Goal: Find specific page/section: Find specific page/section

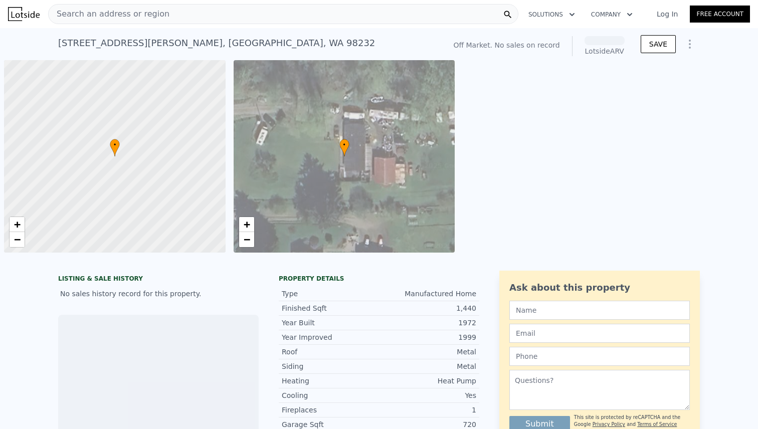
scroll to position [0, 4]
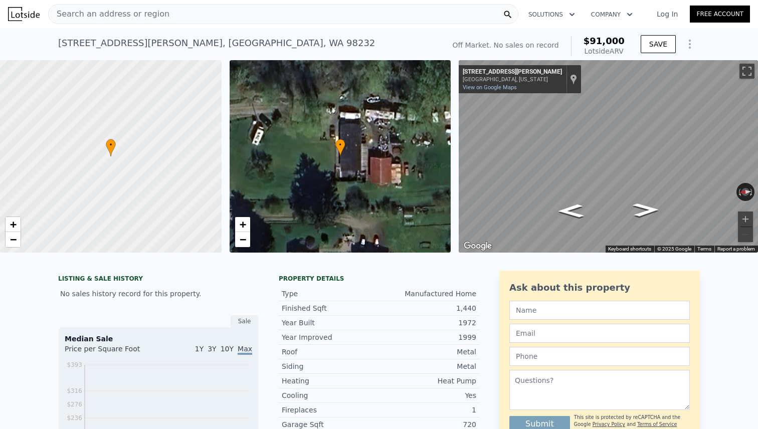
click at [238, 14] on div "Search an address or region" at bounding box center [283, 14] width 470 height 20
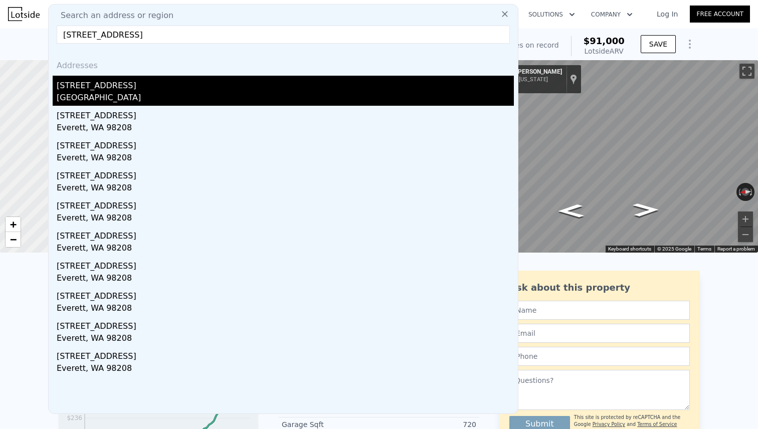
type input "[STREET_ADDRESS]"
click at [171, 82] on div "[STREET_ADDRESS]" at bounding box center [285, 84] width 457 height 16
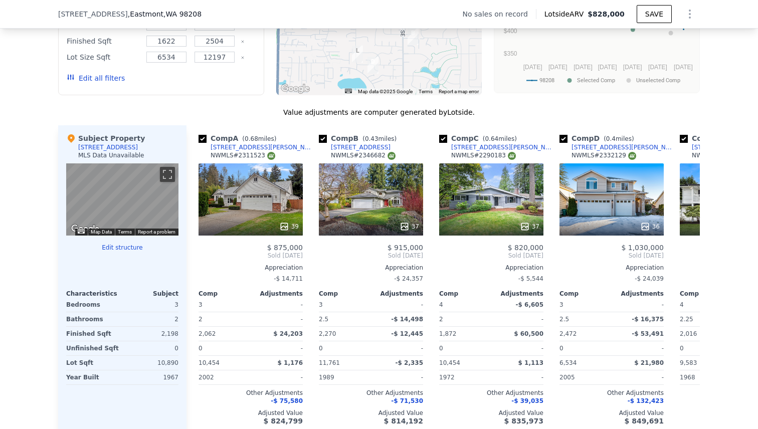
scroll to position [0, 21]
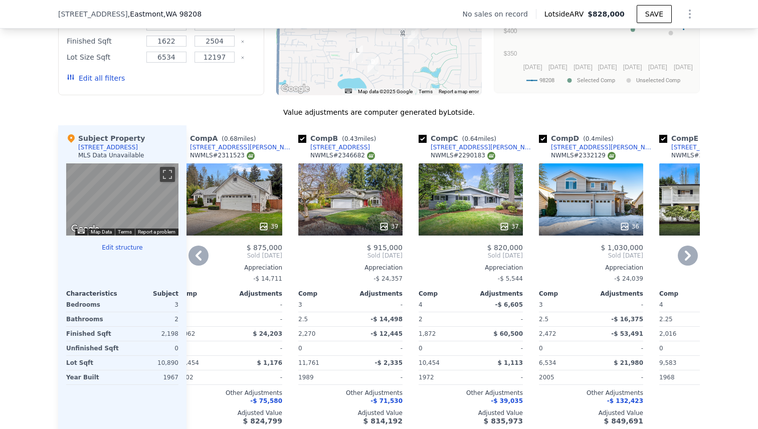
click at [501, 214] on div "37" at bounding box center [471, 199] width 104 height 72
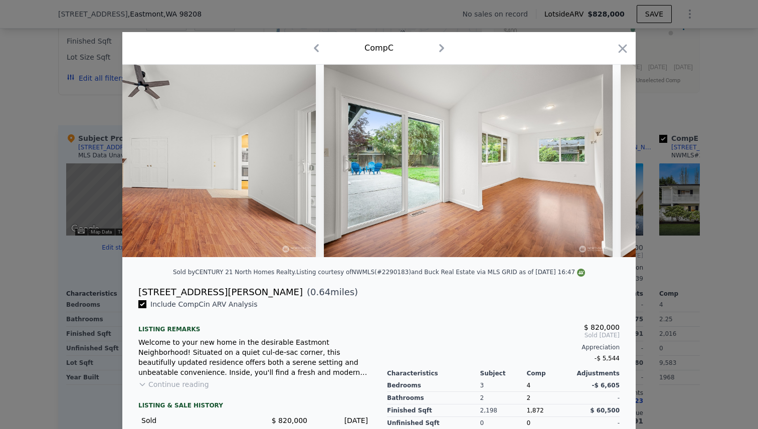
scroll to position [0, 5442]
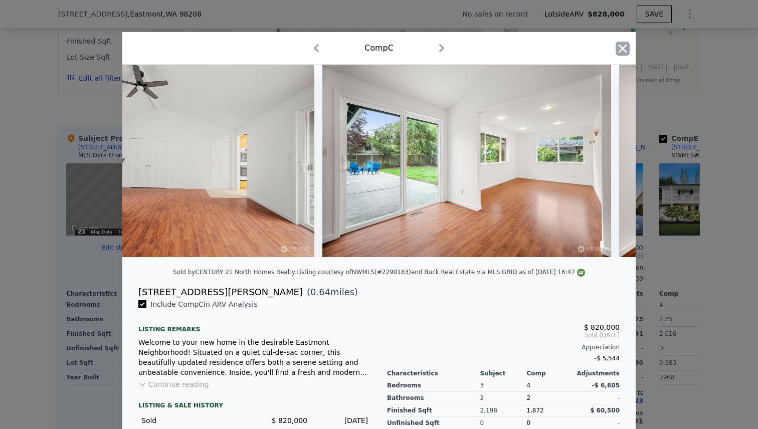
click at [625, 45] on icon "button" at bounding box center [623, 49] width 14 height 14
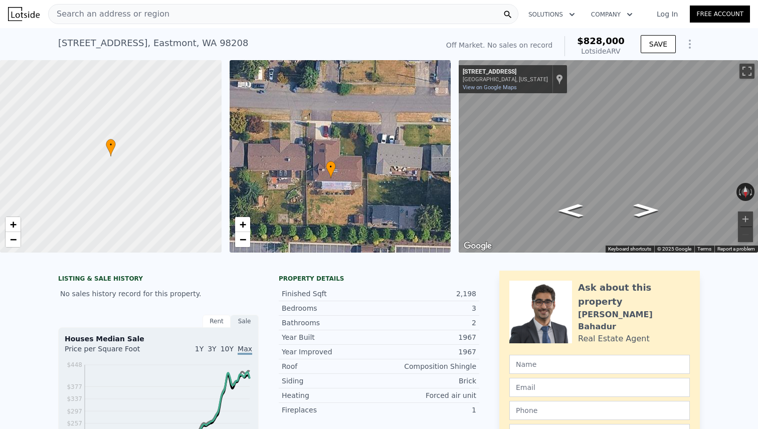
drag, startPoint x: 363, startPoint y: 186, endPoint x: 354, endPoint y: 206, distance: 22.3
click at [354, 207] on div "• + −" at bounding box center [341, 156] width 222 height 193
